Goal: Task Accomplishment & Management: Use online tool/utility

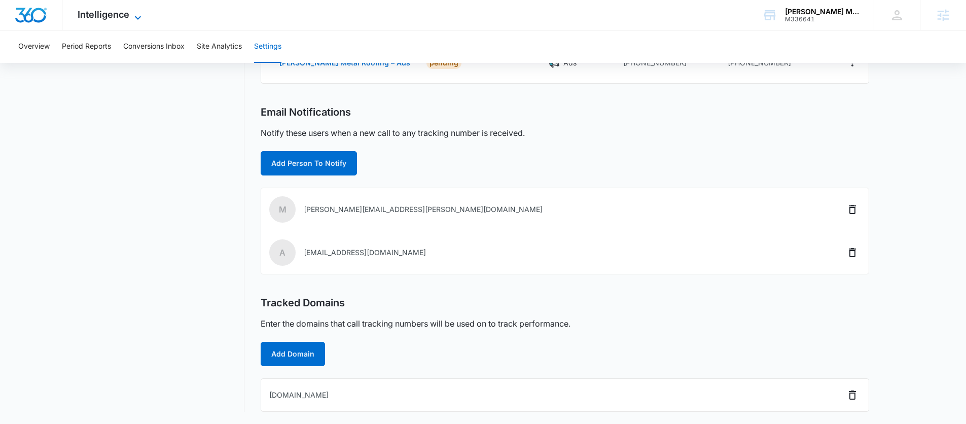
click at [108, 16] on span "Intelligence" at bounding box center [104, 14] width 52 height 11
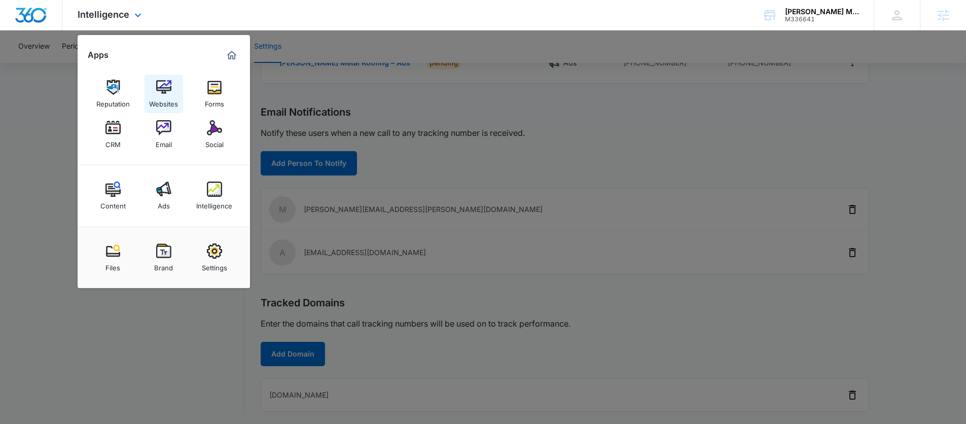
click at [168, 95] on div "Websites" at bounding box center [163, 101] width 29 height 13
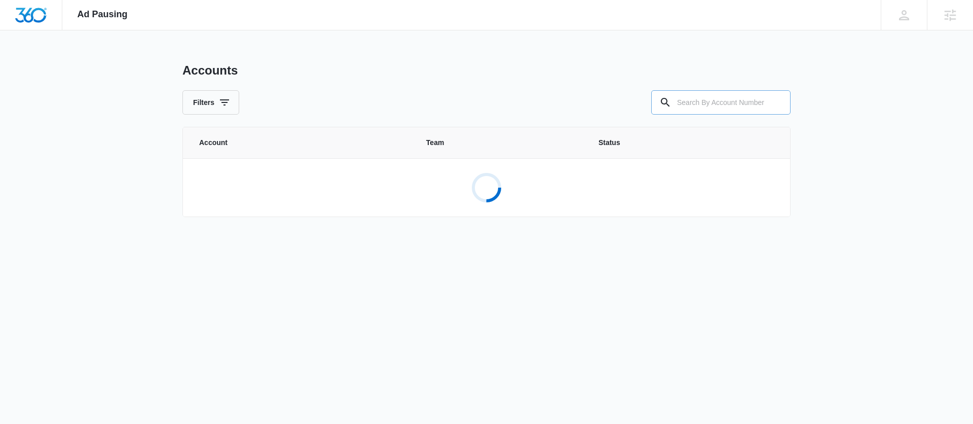
click at [710, 101] on input "text" at bounding box center [720, 102] width 139 height 24
paste input "[PERSON_NAME] Metal Roofing"
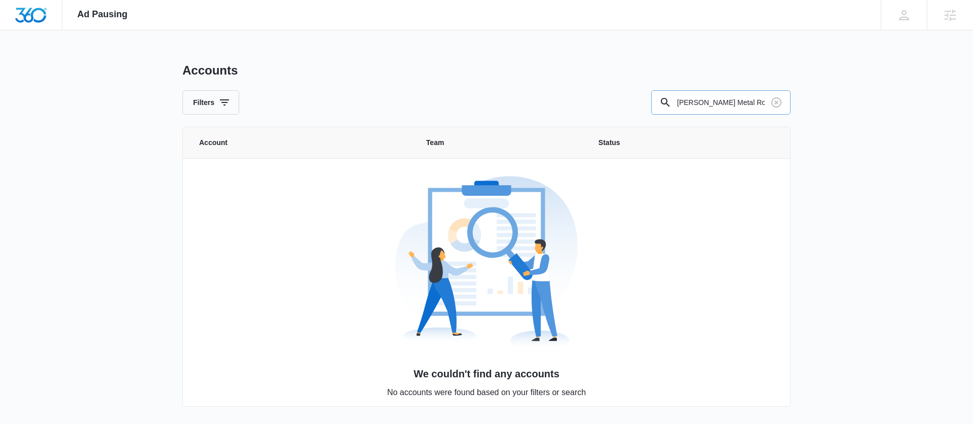
click at [738, 103] on input "[PERSON_NAME] Metal Roofing" at bounding box center [720, 102] width 139 height 24
click at [720, 101] on input "[PERSON_NAME] Metal Roofing" at bounding box center [720, 102] width 139 height 24
paste input "M336641"
type input "M336641"
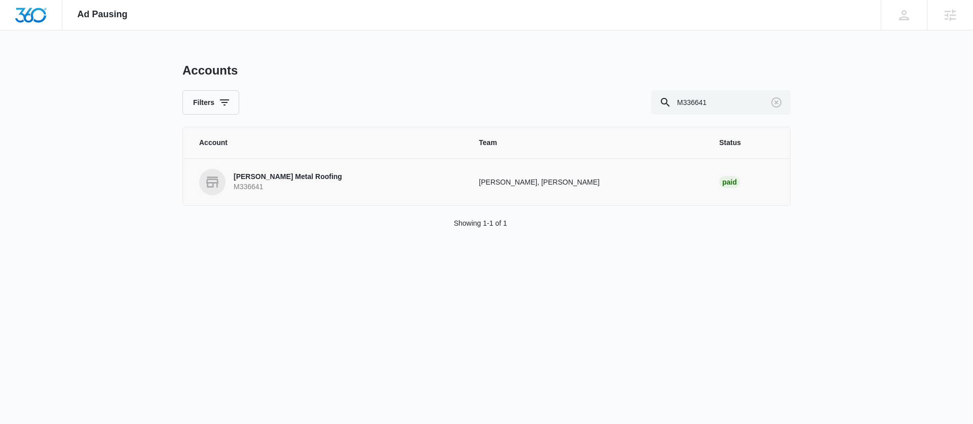
click at [274, 175] on p "[PERSON_NAME] Metal Roofing" at bounding box center [288, 177] width 108 height 10
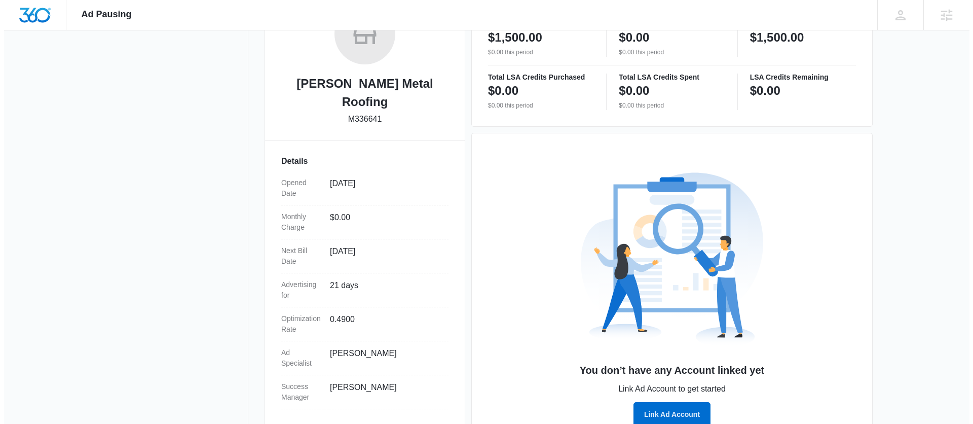
scroll to position [222, 0]
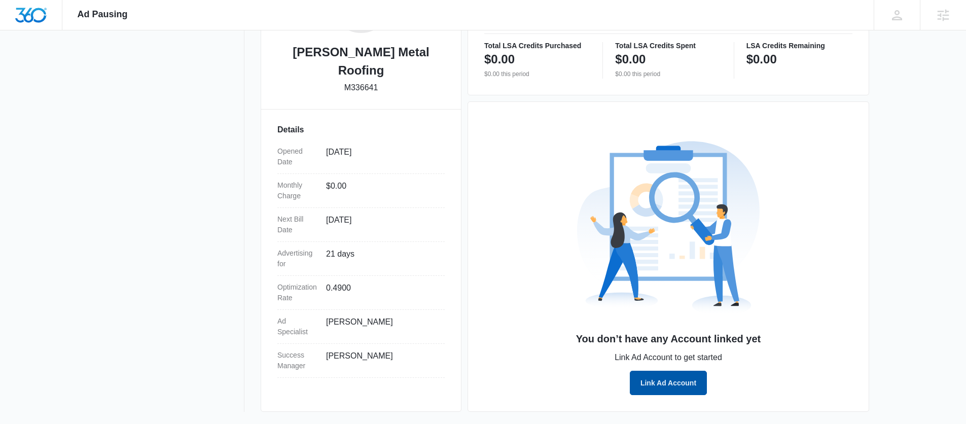
click at [675, 379] on button "Link Ad Account" at bounding box center [668, 383] width 77 height 24
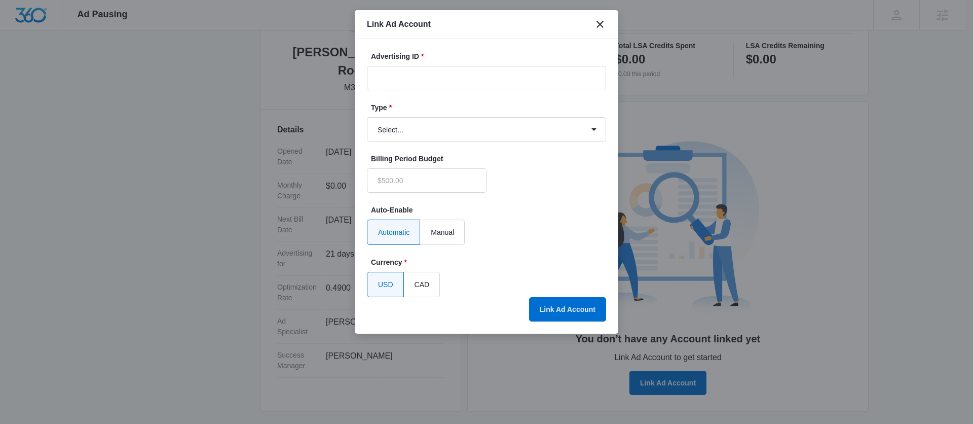
type input "$0.00"
click at [414, 72] on input "Advertising ID *" at bounding box center [486, 78] width 239 height 24
paste input "830-157-2490"
type input "830-157-2490"
click at [400, 134] on select "Select... Bing Ads Facebook Ads Google Ads" at bounding box center [486, 129] width 239 height 24
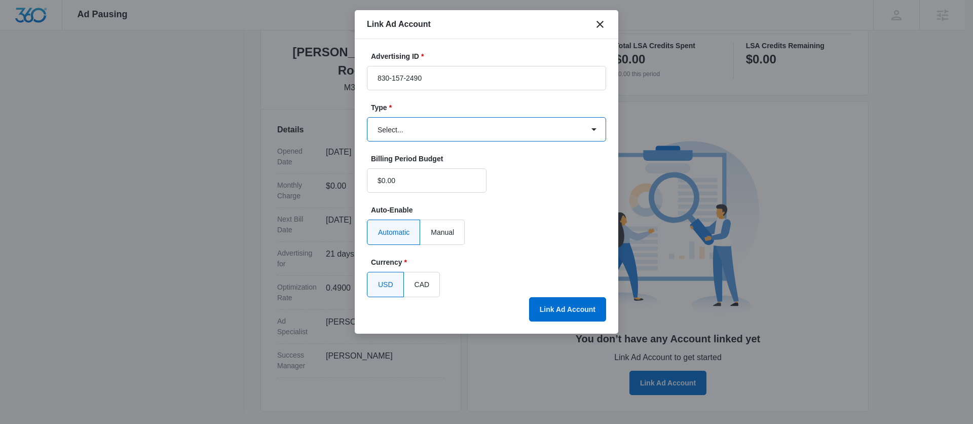
select select "google"
click at [367, 117] on select "Select... Bing Ads Facebook Ads Google Ads" at bounding box center [486, 129] width 239 height 24
click at [572, 304] on button "Link Ad Account" at bounding box center [567, 309] width 77 height 24
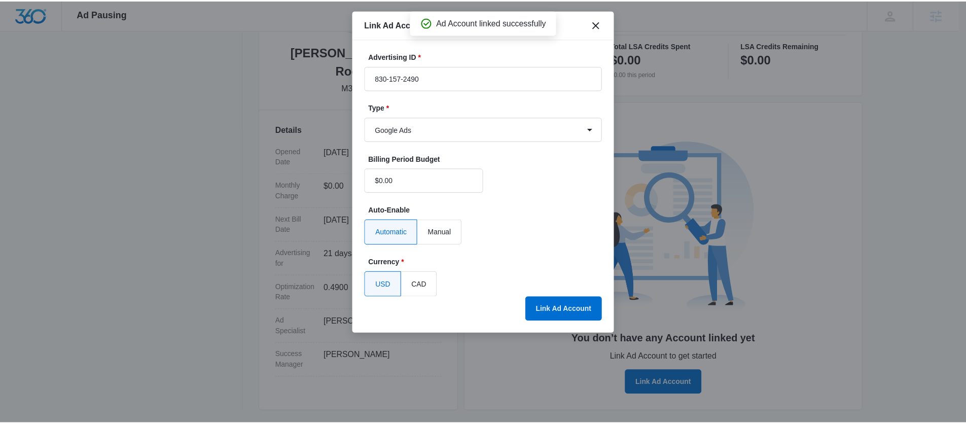
scroll to position [187, 0]
